Goal: Transaction & Acquisition: Subscribe to service/newsletter

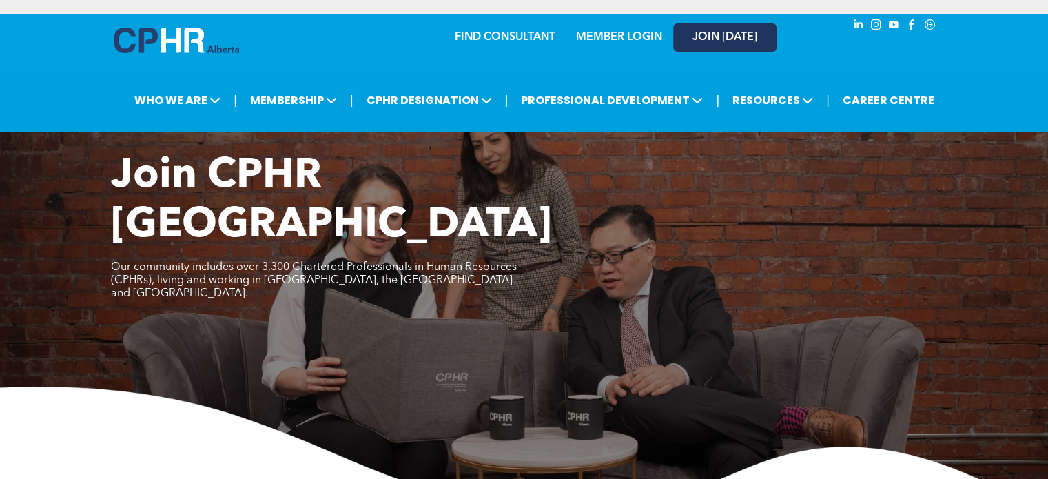
click at [737, 41] on span "JOIN [DATE]" at bounding box center [725, 37] width 65 height 13
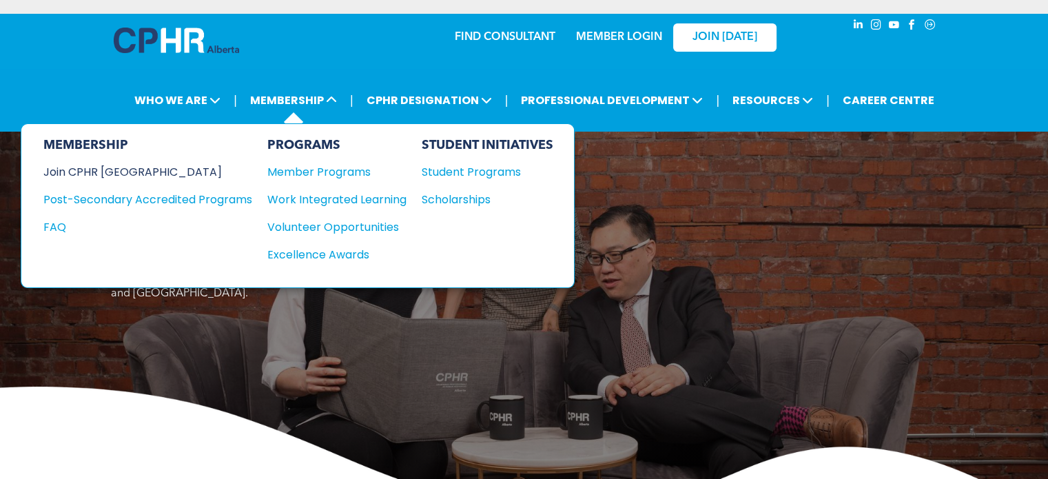
click at [110, 173] on div "Join CPHR [GEOGRAPHIC_DATA]" at bounding box center [137, 171] width 188 height 17
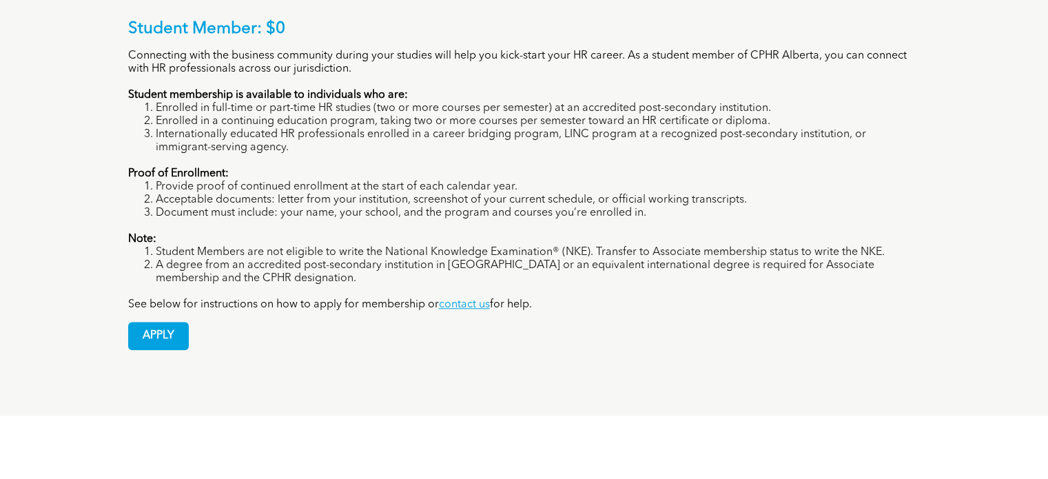
scroll to position [1172, 0]
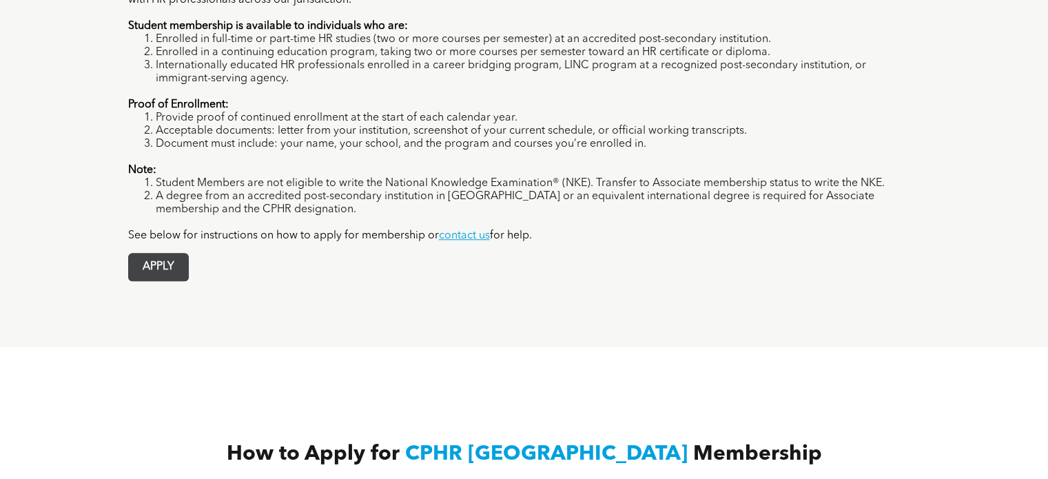
click at [170, 254] on span "APPLY" at bounding box center [158, 267] width 59 height 27
